Goal: Navigation & Orientation: Go to known website

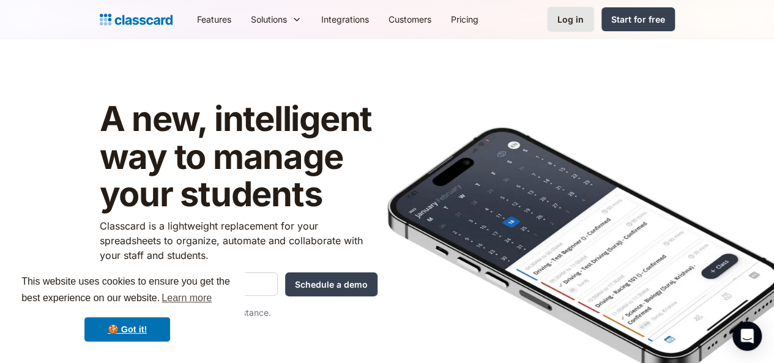
click at [594, 24] on link "Log in" at bounding box center [570, 19] width 47 height 25
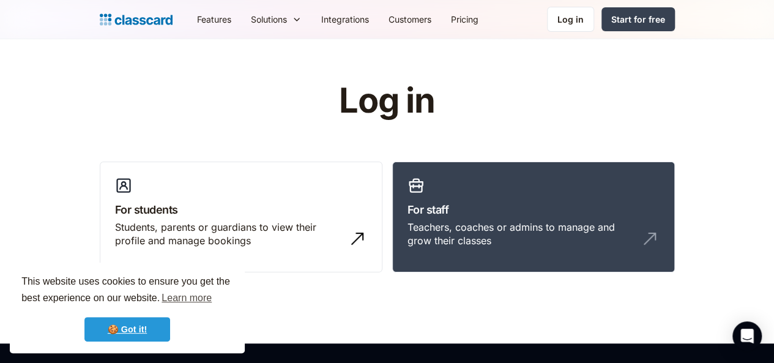
click at [153, 325] on link "🍪 Got it!" at bounding box center [127, 329] width 86 height 24
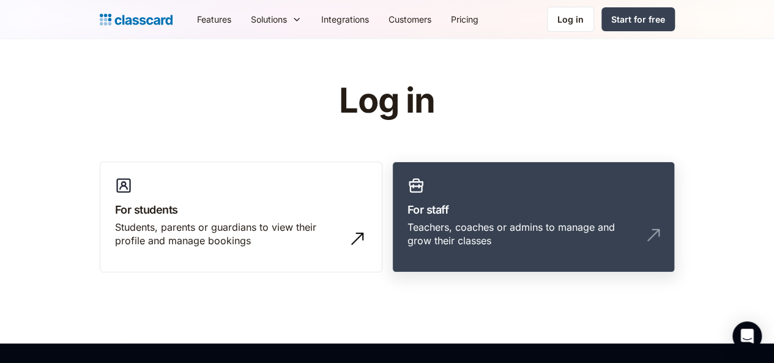
click at [475, 179] on link "For staff Teachers, coaches or admins to manage and grow their classes" at bounding box center [533, 216] width 283 height 111
